Goal: Use online tool/utility: Utilize a website feature to perform a specific function

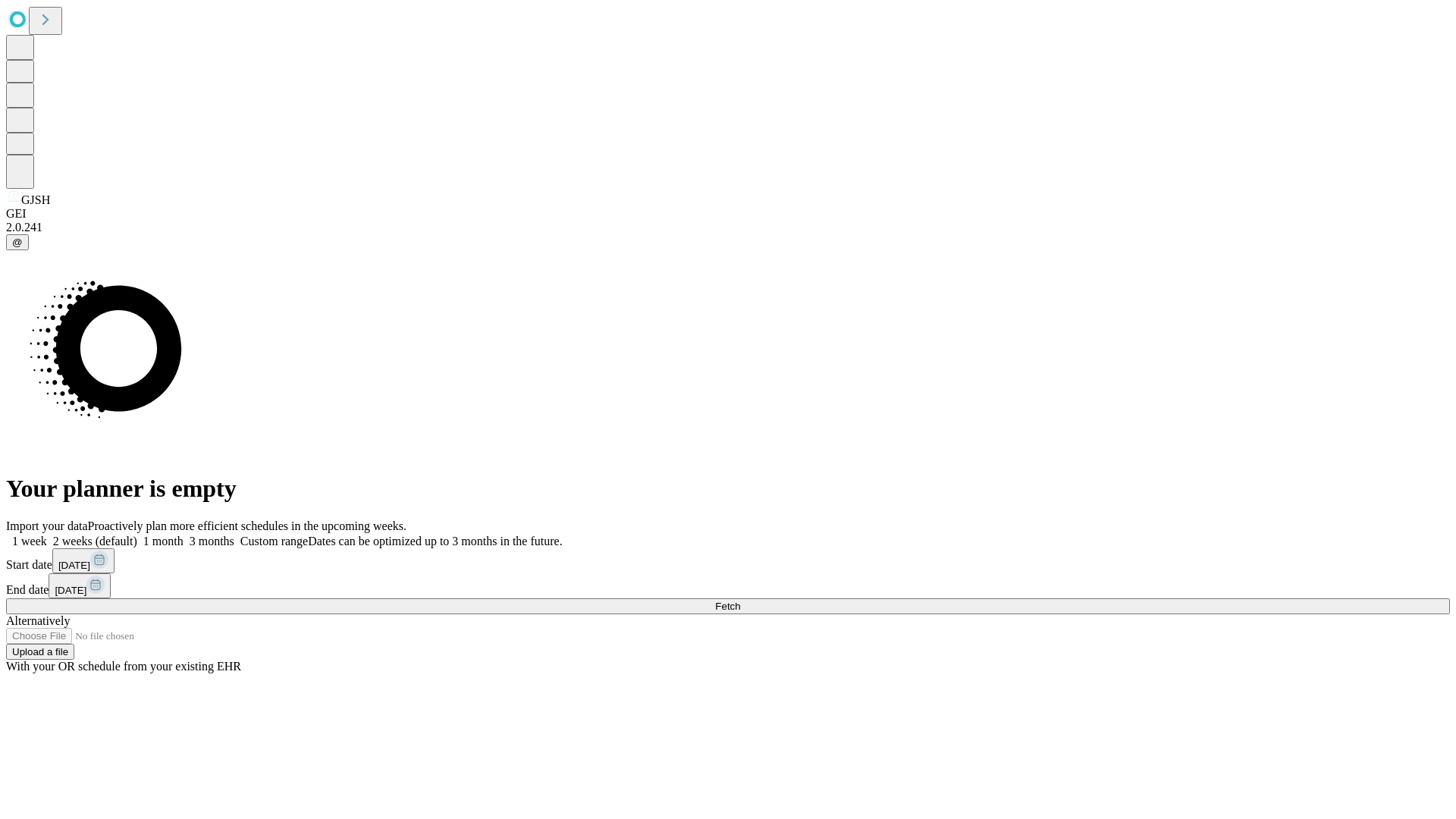
click at [740, 601] on span "Fetch" at bounding box center [727, 606] width 25 height 12
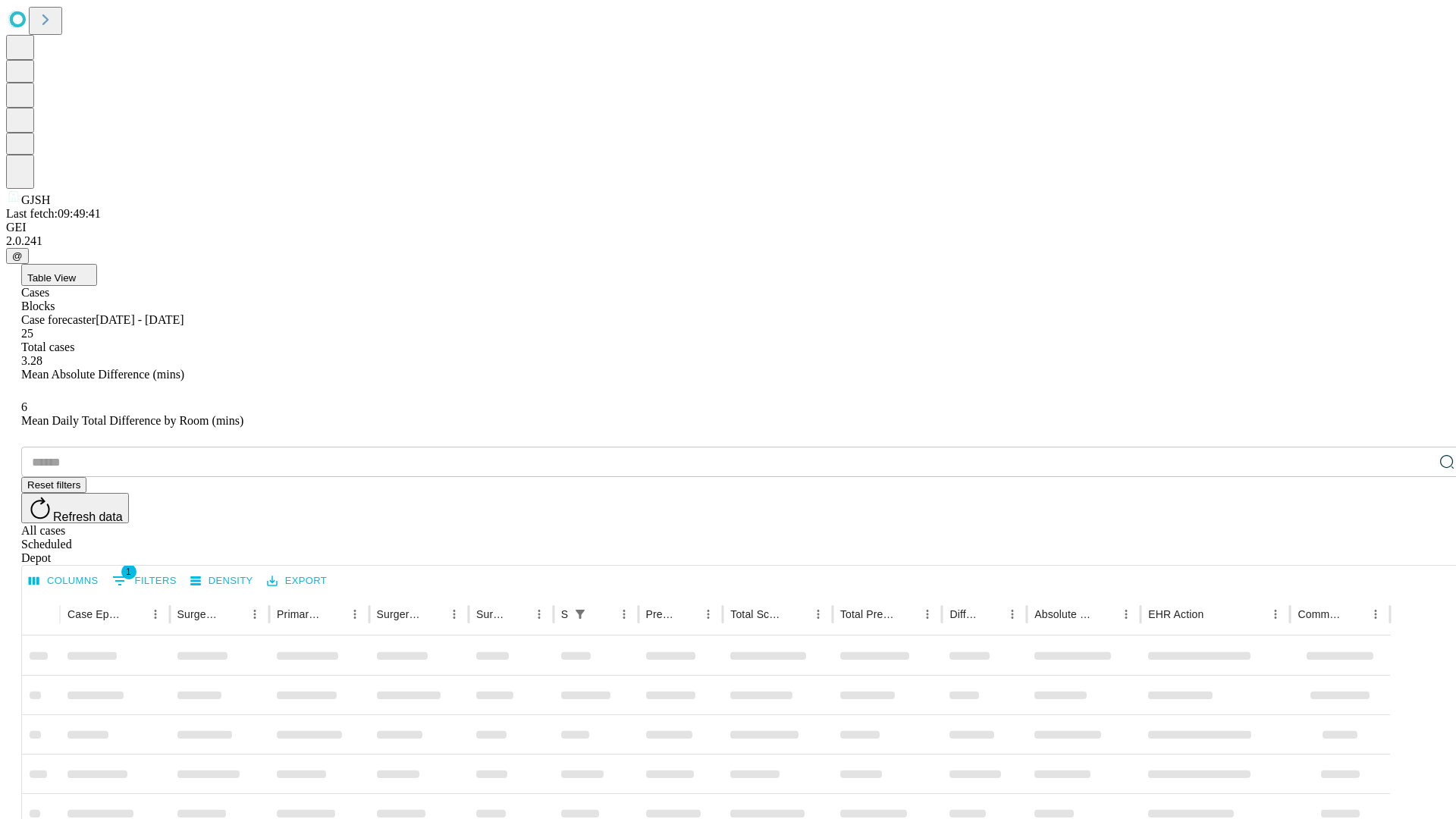
click at [76, 273] on span "Table View" at bounding box center [51, 278] width 49 height 12
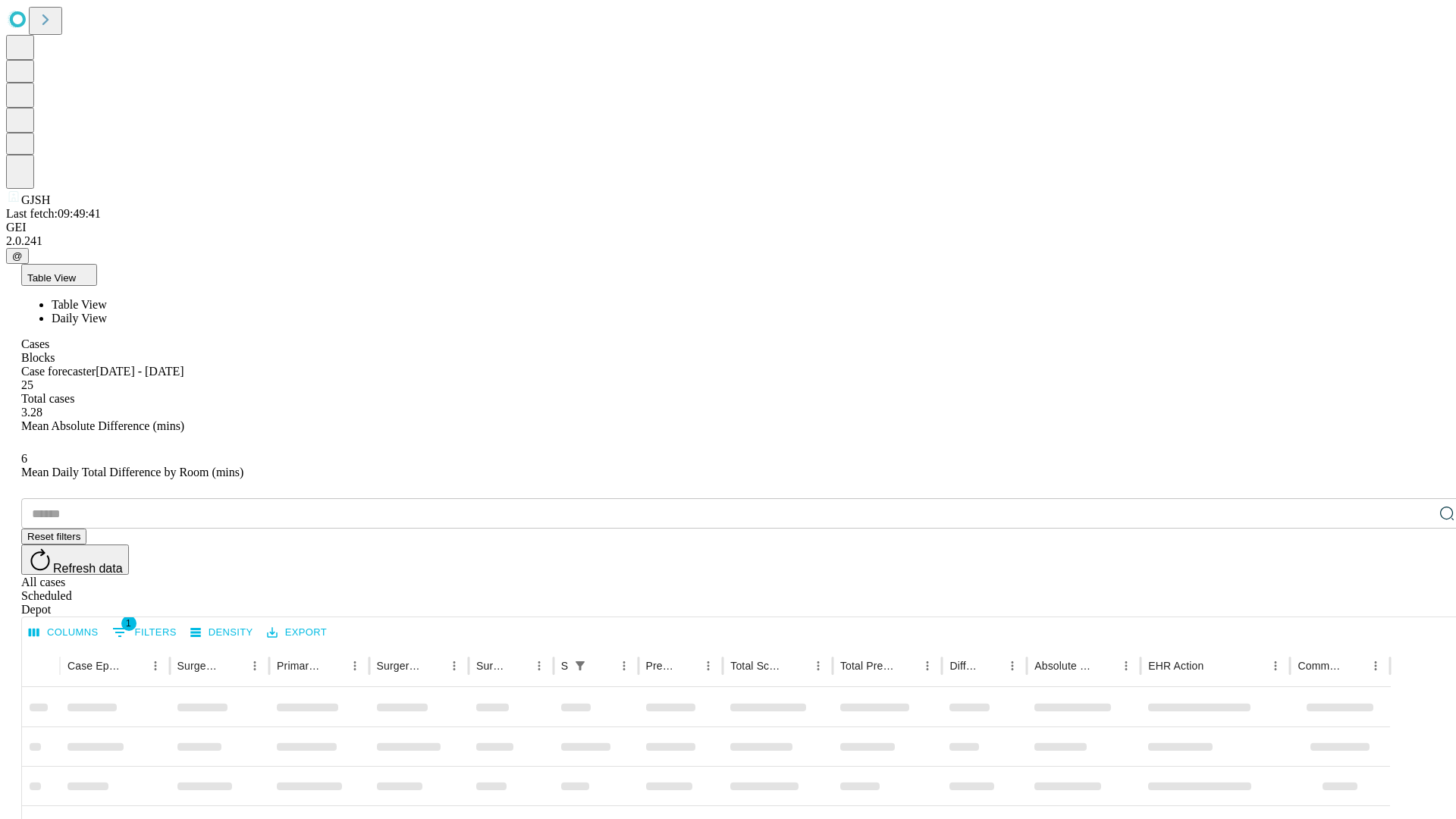
click at [107, 311] on span "Daily View" at bounding box center [79, 318] width 55 height 13
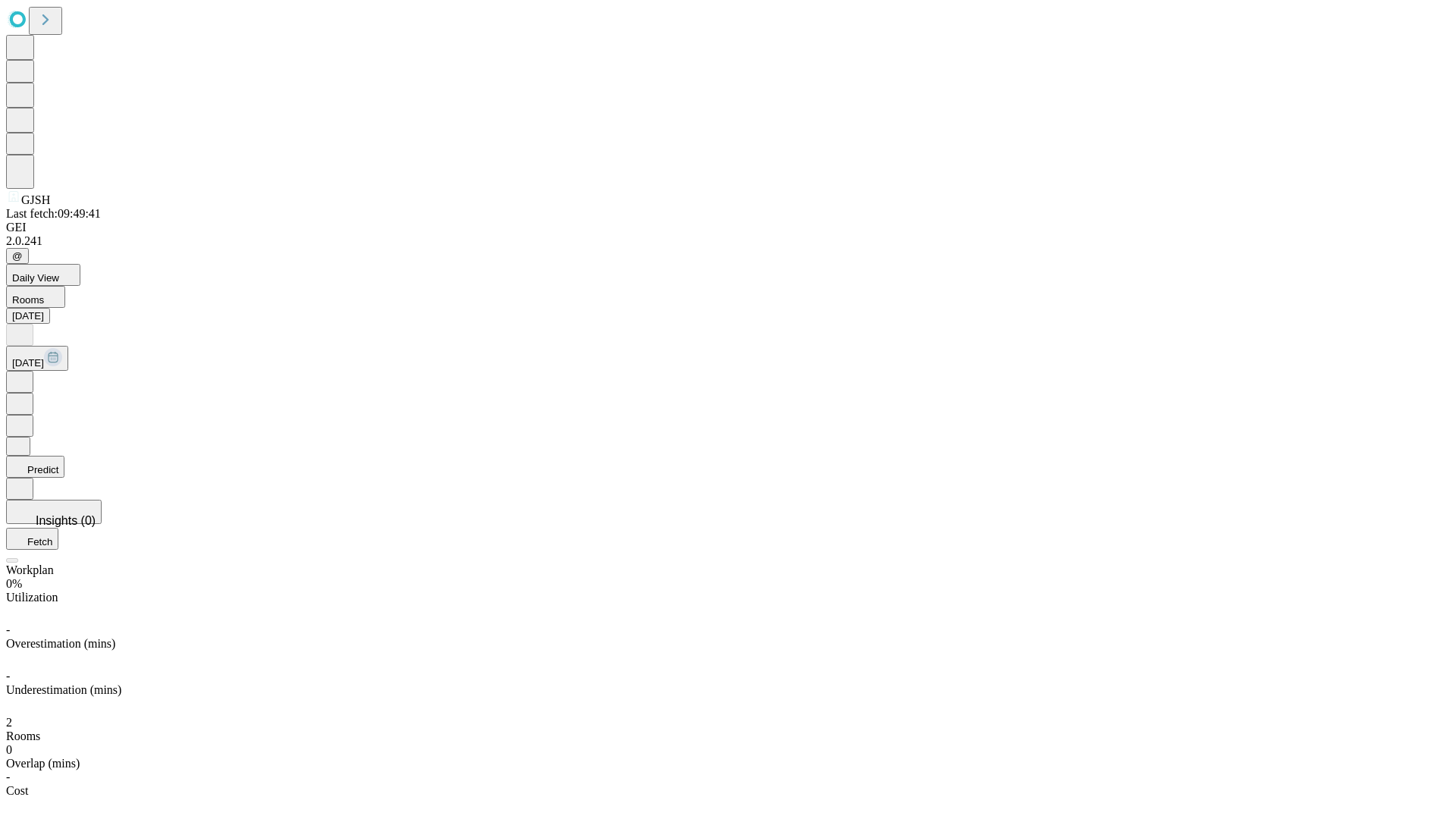
click at [64, 456] on button "Predict" at bounding box center [35, 466] width 58 height 22
